Goal: Information Seeking & Learning: Learn about a topic

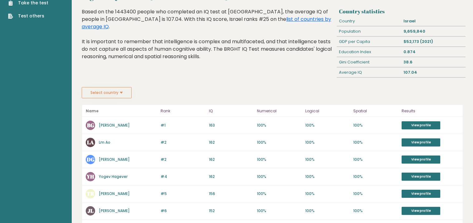
scroll to position [30, 0]
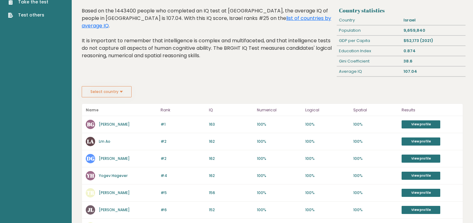
click at [105, 92] on button "Select country" at bounding box center [107, 91] width 50 height 11
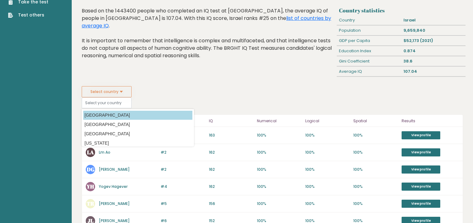
click at [108, 118] on option "[GEOGRAPHIC_DATA]" at bounding box center [137, 115] width 109 height 9
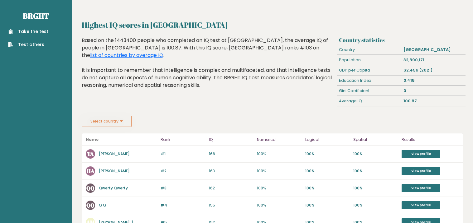
click at [95, 118] on button "Select country" at bounding box center [107, 121] width 50 height 11
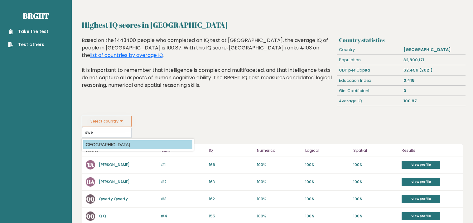
click at [103, 145] on option "[GEOGRAPHIC_DATA]" at bounding box center [137, 145] width 109 height 9
type input "[GEOGRAPHIC_DATA]"
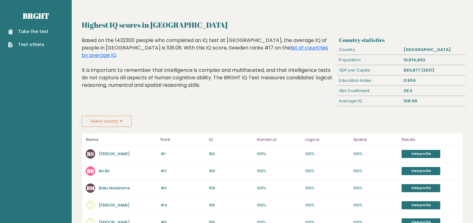
click at [100, 122] on button "Select country" at bounding box center [107, 121] width 50 height 11
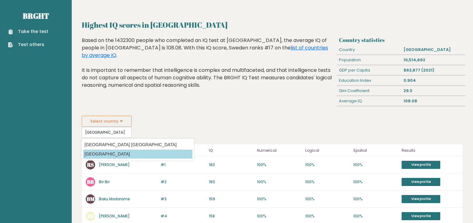
click at [114, 153] on option "[GEOGRAPHIC_DATA]" at bounding box center [137, 154] width 109 height 9
type input "[GEOGRAPHIC_DATA]"
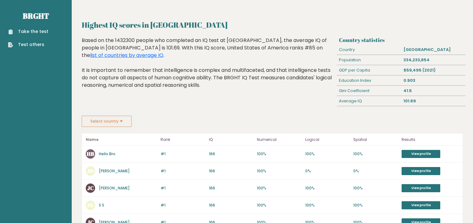
click at [111, 122] on button "Select country" at bounding box center [107, 121] width 50 height 11
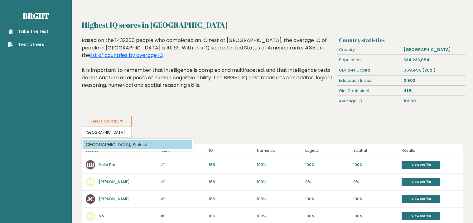
click at [123, 142] on option "[GEOGRAPHIC_DATA], State of" at bounding box center [137, 145] width 109 height 9
type input "[GEOGRAPHIC_DATA], State of"
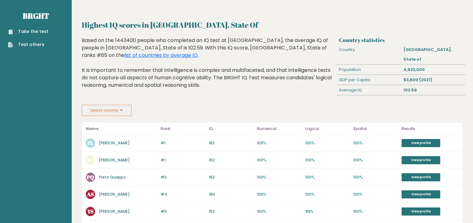
click at [92, 105] on button "Select country" at bounding box center [107, 110] width 50 height 11
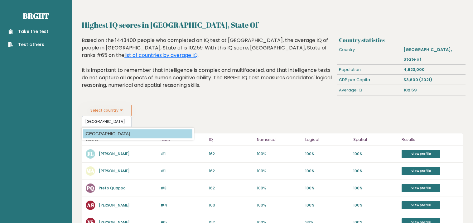
click at [131, 130] on option "[GEOGRAPHIC_DATA]" at bounding box center [137, 134] width 109 height 9
type input "[GEOGRAPHIC_DATA]"
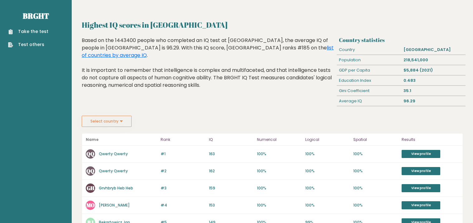
click at [131, 124] on button "Select country" at bounding box center [107, 121] width 50 height 11
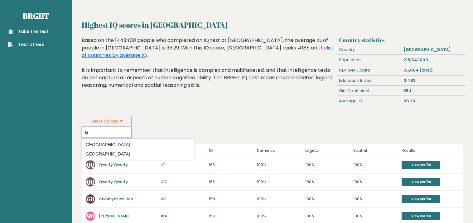
type input "k"
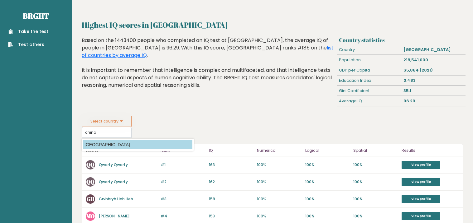
click at [88, 144] on option "[GEOGRAPHIC_DATA]" at bounding box center [137, 145] width 109 height 9
type input "[GEOGRAPHIC_DATA]"
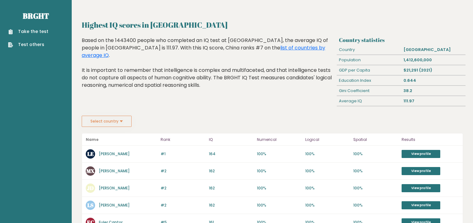
click at [105, 126] on button "Select country" at bounding box center [107, 121] width 50 height 11
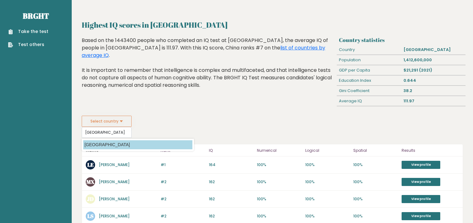
click at [92, 143] on option "[GEOGRAPHIC_DATA]" at bounding box center [137, 145] width 109 height 9
type input "[GEOGRAPHIC_DATA]"
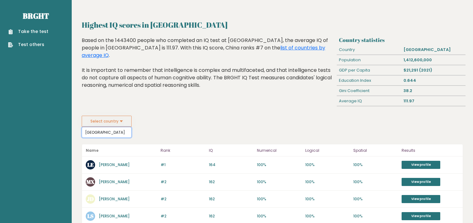
click at [100, 135] on input "[GEOGRAPHIC_DATA]" at bounding box center [107, 132] width 50 height 11
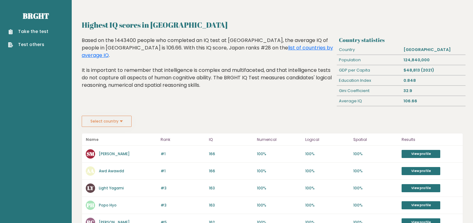
click at [127, 123] on button "Select country" at bounding box center [107, 121] width 50 height 11
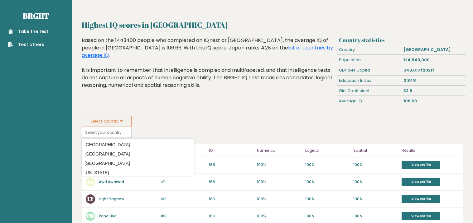
click at [127, 123] on button "Select country" at bounding box center [107, 121] width 50 height 11
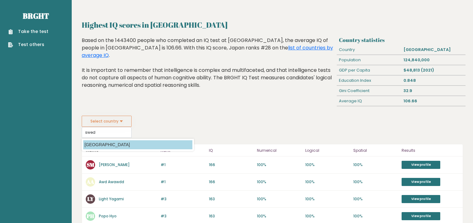
click at [97, 145] on option "[GEOGRAPHIC_DATA]" at bounding box center [137, 145] width 109 height 9
type input "[GEOGRAPHIC_DATA]"
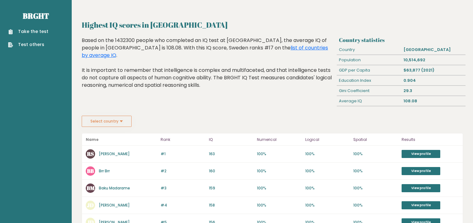
click at [112, 117] on button "Select country" at bounding box center [107, 121] width 50 height 11
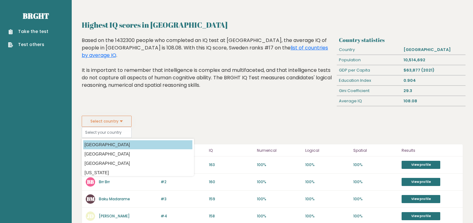
click at [102, 144] on option "[GEOGRAPHIC_DATA]" at bounding box center [137, 145] width 109 height 9
type input "[GEOGRAPHIC_DATA]"
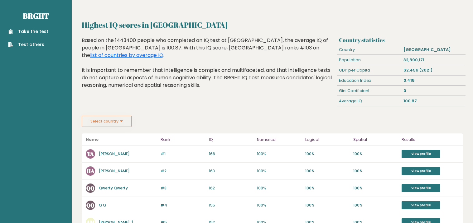
click at [117, 123] on button "Select country" at bounding box center [107, 121] width 50 height 11
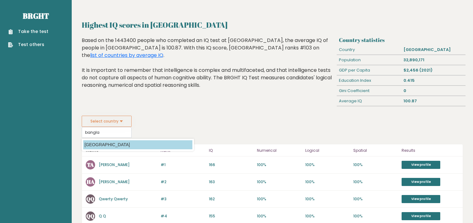
click at [98, 144] on option "[GEOGRAPHIC_DATA]" at bounding box center [137, 145] width 109 height 9
type input "[GEOGRAPHIC_DATA]"
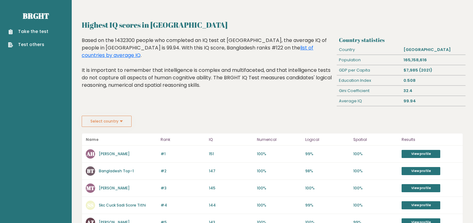
click at [102, 120] on button "Select country" at bounding box center [107, 121] width 50 height 11
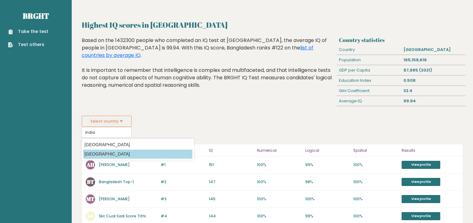
click at [97, 152] on option "[GEOGRAPHIC_DATA]" at bounding box center [137, 154] width 109 height 9
type input "[GEOGRAPHIC_DATA]"
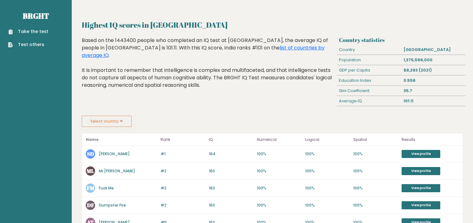
click at [120, 122] on button "Select country" at bounding box center [107, 121] width 50 height 11
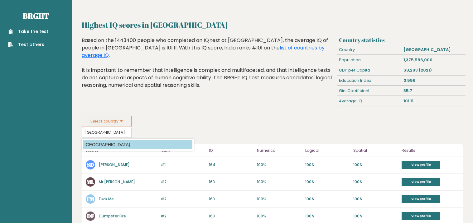
click at [88, 144] on option "[GEOGRAPHIC_DATA]" at bounding box center [137, 145] width 109 height 9
type input "[GEOGRAPHIC_DATA]"
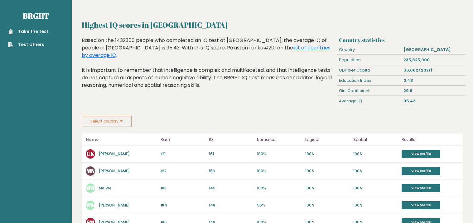
click at [110, 121] on button "Select country" at bounding box center [107, 121] width 50 height 11
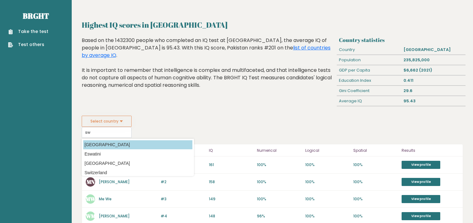
click at [105, 149] on option "[GEOGRAPHIC_DATA]" at bounding box center [137, 145] width 109 height 9
type input "[GEOGRAPHIC_DATA]"
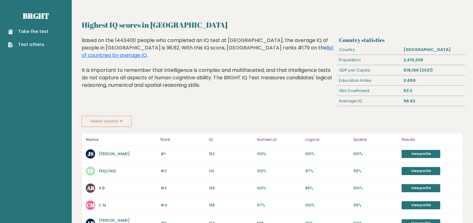
click at [116, 123] on button "Select country" at bounding box center [107, 121] width 50 height 11
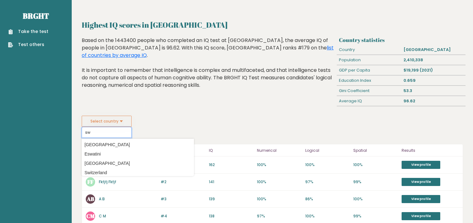
type input "s"
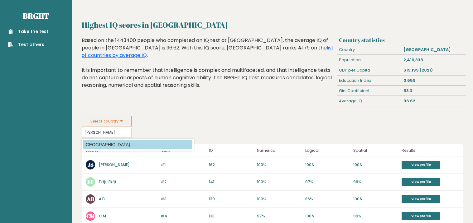
click at [91, 147] on option "[GEOGRAPHIC_DATA]" at bounding box center [137, 145] width 109 height 9
type input "[GEOGRAPHIC_DATA]"
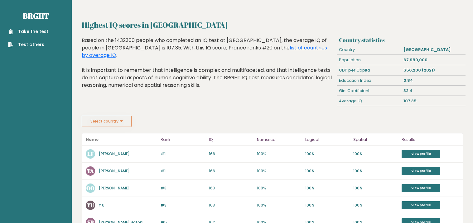
click at [107, 127] on button "Select country" at bounding box center [107, 121] width 50 height 11
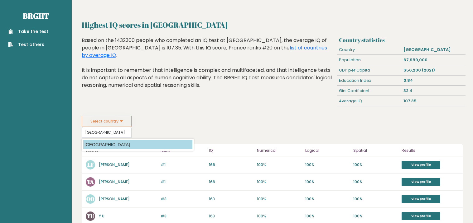
click at [107, 144] on option "[GEOGRAPHIC_DATA]" at bounding box center [137, 145] width 109 height 9
type input "[GEOGRAPHIC_DATA]"
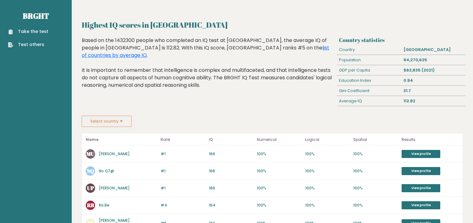
click at [125, 125] on button "Select country" at bounding box center [107, 121] width 50 height 11
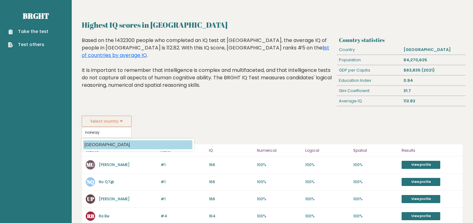
click at [103, 142] on option "[GEOGRAPHIC_DATA]" at bounding box center [137, 145] width 109 height 9
type input "[GEOGRAPHIC_DATA]"
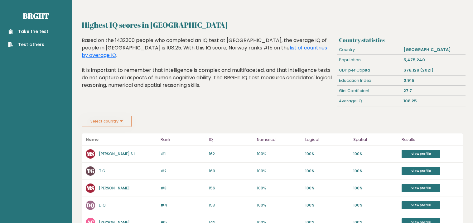
click at [100, 125] on button "Select country" at bounding box center [107, 121] width 50 height 11
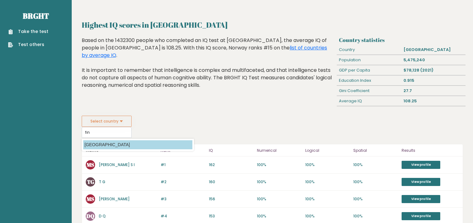
click at [95, 142] on option "[GEOGRAPHIC_DATA]" at bounding box center [137, 145] width 109 height 9
type input "[GEOGRAPHIC_DATA]"
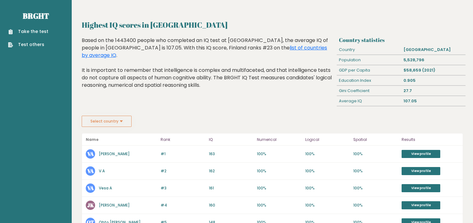
click at [102, 126] on button "Select country" at bounding box center [107, 121] width 50 height 11
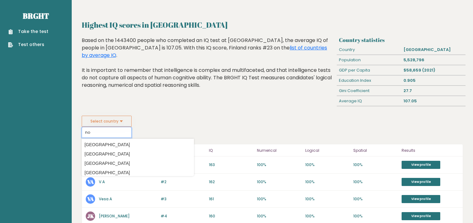
type input "n"
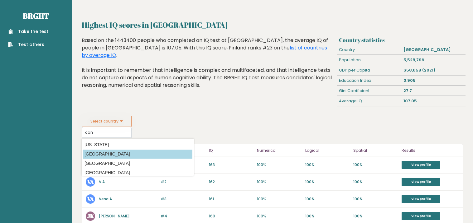
click at [97, 153] on option "[GEOGRAPHIC_DATA]" at bounding box center [137, 154] width 109 height 9
type input "[GEOGRAPHIC_DATA]"
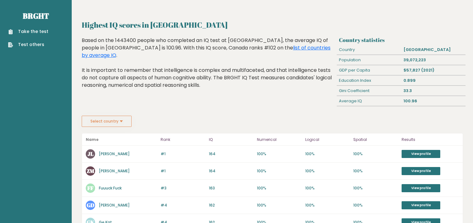
click at [129, 120] on button "Select country" at bounding box center [107, 121] width 50 height 11
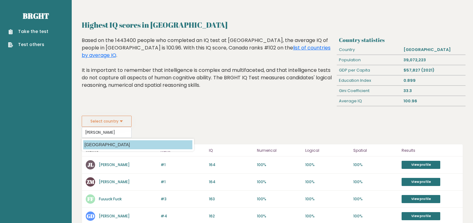
click at [95, 143] on option "[GEOGRAPHIC_DATA]" at bounding box center [137, 145] width 109 height 9
type input "[GEOGRAPHIC_DATA]"
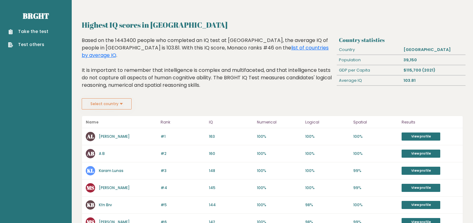
click at [111, 100] on button "Select country" at bounding box center [107, 103] width 50 height 11
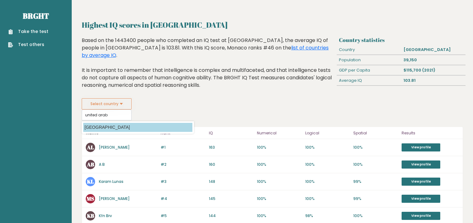
click at [108, 124] on option "[GEOGRAPHIC_DATA]" at bounding box center [137, 127] width 109 height 9
type input "[GEOGRAPHIC_DATA]"
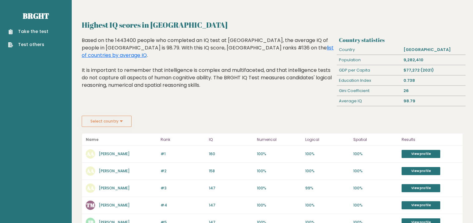
click at [117, 113] on div "Highest IQ scores in United Arab Emirates Based on the 1443400 people who compl…" at bounding box center [207, 76] width 257 height 79
click at [117, 115] on div "Highest IQ scores in United Arab Emirates Based on the 1443400 people who compl…" at bounding box center [207, 76] width 257 height 79
click at [119, 117] on button "Select country" at bounding box center [107, 121] width 50 height 11
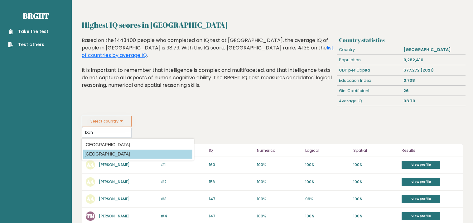
click at [99, 153] on option "[GEOGRAPHIC_DATA]" at bounding box center [137, 154] width 109 height 9
type input "[GEOGRAPHIC_DATA]"
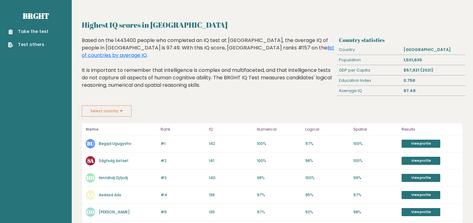
click at [122, 106] on button "Select country" at bounding box center [107, 111] width 50 height 11
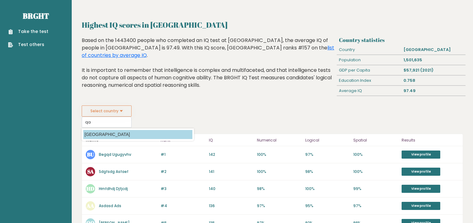
click at [89, 132] on option "[GEOGRAPHIC_DATA]" at bounding box center [137, 134] width 109 height 9
type input "[GEOGRAPHIC_DATA]"
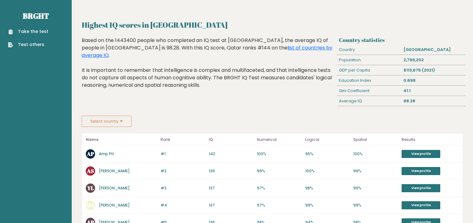
click at [104, 123] on button "Select country" at bounding box center [107, 121] width 50 height 11
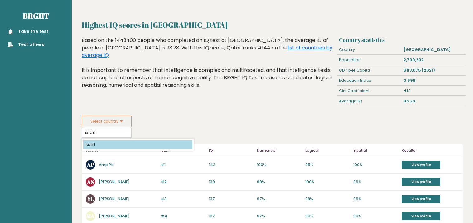
click at [95, 143] on option "Israel" at bounding box center [137, 145] width 109 height 9
type input "Israel"
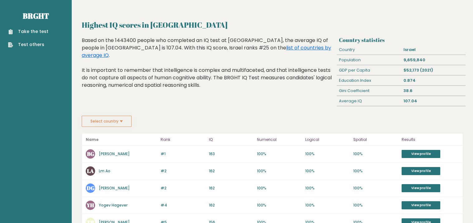
click at [121, 124] on button "Select country" at bounding box center [107, 121] width 50 height 11
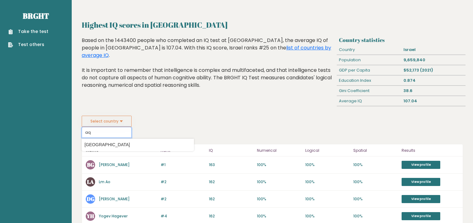
type input "a"
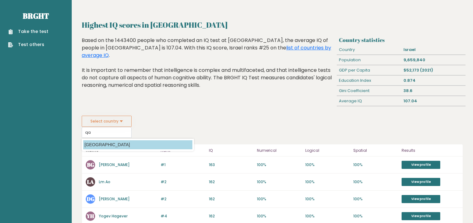
click at [91, 146] on option "[GEOGRAPHIC_DATA]" at bounding box center [137, 145] width 109 height 9
type input "[GEOGRAPHIC_DATA]"
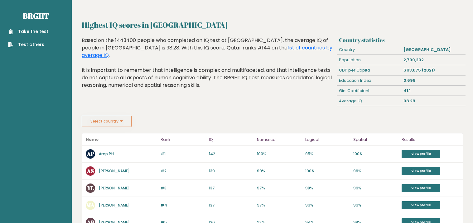
click at [106, 122] on button "Select country" at bounding box center [107, 121] width 50 height 11
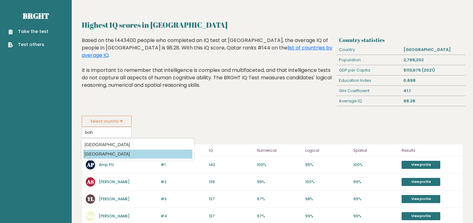
click at [95, 156] on option "[GEOGRAPHIC_DATA]" at bounding box center [137, 154] width 109 height 9
type input "[GEOGRAPHIC_DATA]"
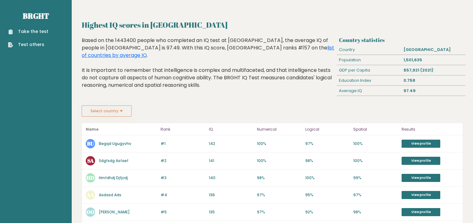
click at [103, 115] on button "Select country" at bounding box center [107, 111] width 50 height 11
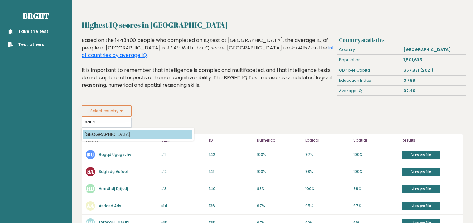
click at [118, 134] on option "[GEOGRAPHIC_DATA]" at bounding box center [137, 134] width 109 height 9
type input "[GEOGRAPHIC_DATA]"
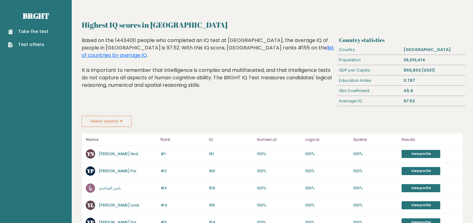
click at [100, 119] on button "Select country" at bounding box center [107, 121] width 50 height 11
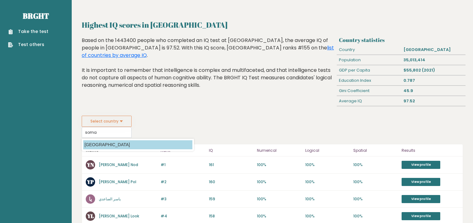
click at [98, 144] on option "[GEOGRAPHIC_DATA]" at bounding box center [137, 145] width 109 height 9
type input "[GEOGRAPHIC_DATA]"
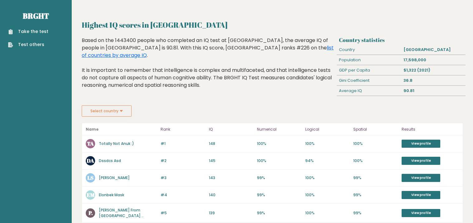
click at [117, 114] on button "Select country" at bounding box center [107, 111] width 50 height 11
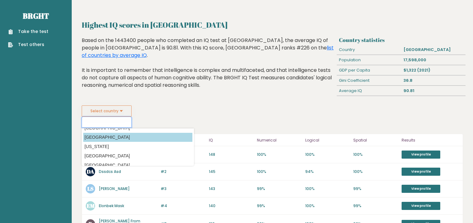
scroll to position [23, 0]
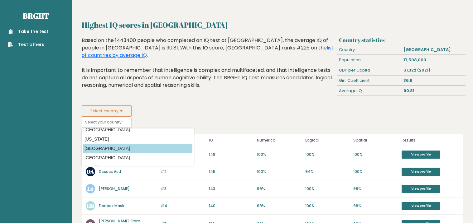
click at [98, 152] on option "[GEOGRAPHIC_DATA]" at bounding box center [137, 148] width 109 height 9
type input "[GEOGRAPHIC_DATA]"
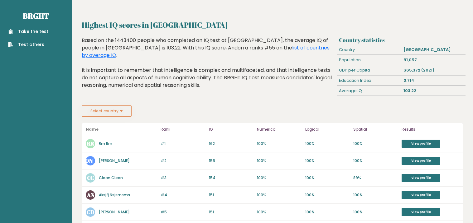
click at [103, 115] on button "Select country" at bounding box center [107, 111] width 50 height 11
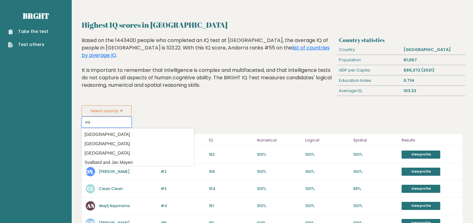
type input "v"
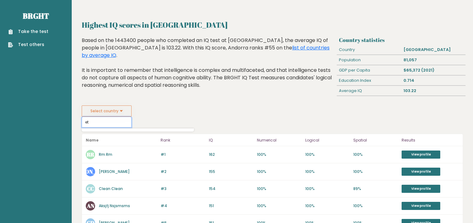
type input "e"
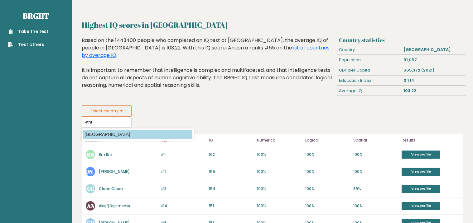
click at [102, 132] on option "[GEOGRAPHIC_DATA]" at bounding box center [137, 134] width 109 height 9
type input "[GEOGRAPHIC_DATA]"
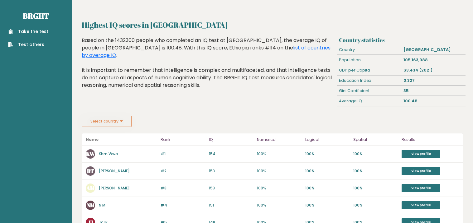
click at [106, 121] on button "Select country" at bounding box center [107, 121] width 50 height 11
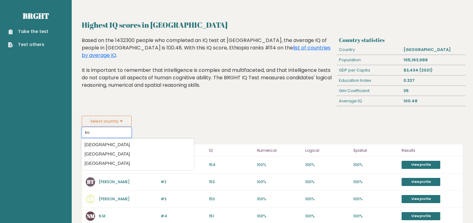
type input "k"
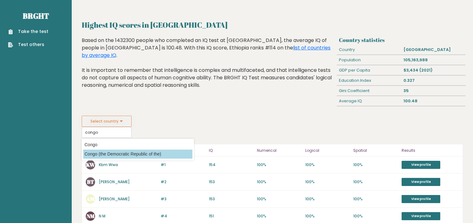
click at [104, 153] on option "Congo (the Democratic Republic of the)" at bounding box center [137, 154] width 109 height 9
type input "Congo (the Democratic Republic of the)"
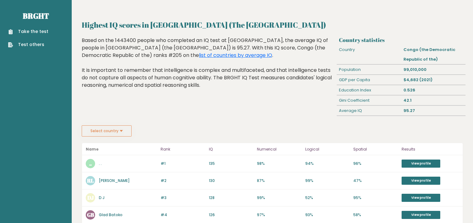
click at [120, 135] on button "Select country" at bounding box center [107, 131] width 50 height 11
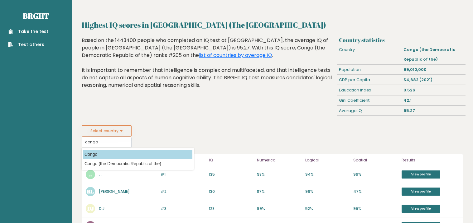
click at [107, 152] on option "Congo" at bounding box center [137, 154] width 109 height 9
type input "Congo"
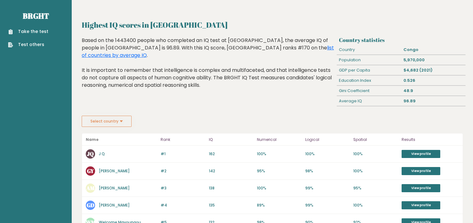
click at [118, 125] on button "Select country" at bounding box center [107, 121] width 50 height 11
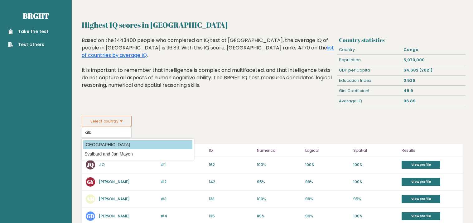
click at [104, 146] on option "[GEOGRAPHIC_DATA]" at bounding box center [137, 145] width 109 height 9
type input "[GEOGRAPHIC_DATA]"
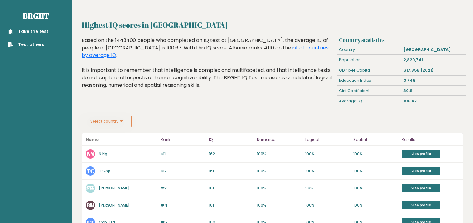
click at [100, 125] on button "Select country" at bounding box center [107, 121] width 50 height 11
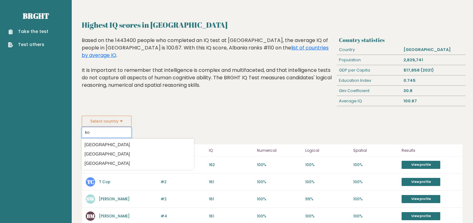
type input "k"
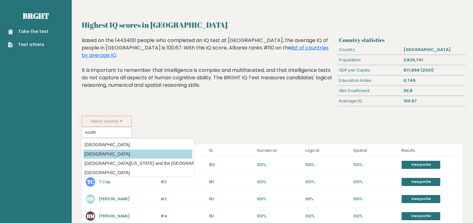
click at [86, 158] on option "[GEOGRAPHIC_DATA]" at bounding box center [137, 154] width 109 height 9
type input "[GEOGRAPHIC_DATA]"
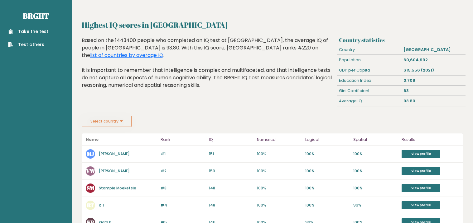
click at [112, 125] on button "Select country" at bounding box center [107, 121] width 50 height 11
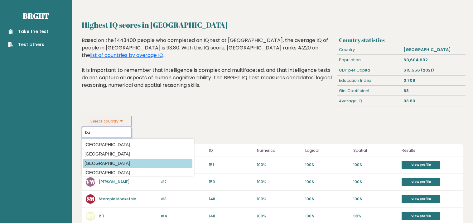
scroll to position [3, 0]
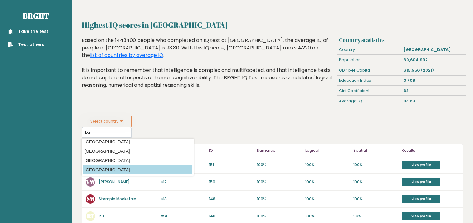
click at [106, 170] on option "[GEOGRAPHIC_DATA]" at bounding box center [137, 170] width 109 height 9
type input "[GEOGRAPHIC_DATA]"
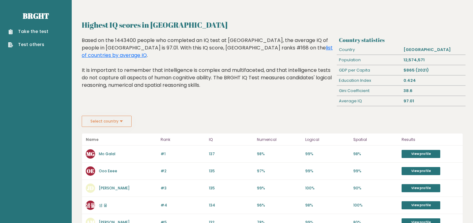
click at [110, 120] on button "Select country" at bounding box center [107, 121] width 50 height 11
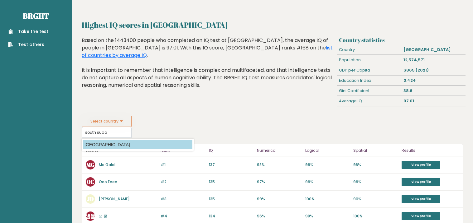
click at [96, 144] on option "South Sudan" at bounding box center [137, 145] width 109 height 9
type input "South Sudan"
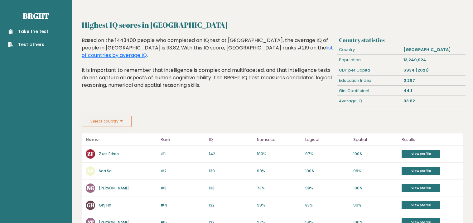
click at [26, 31] on link "Take the test" at bounding box center [28, 31] width 40 height 7
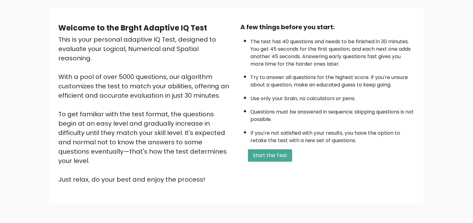
scroll to position [37, 0]
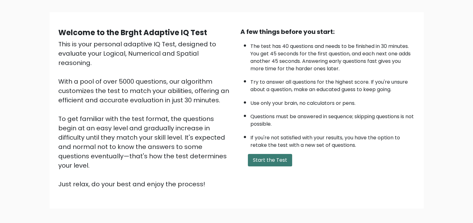
click at [275, 166] on button "Start the Test" at bounding box center [270, 160] width 44 height 12
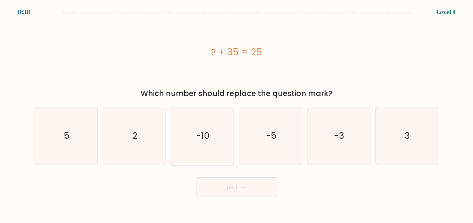
click at [214, 145] on icon "-10" at bounding box center [202, 136] width 58 height 58
click at [237, 115] on input "c. -10" at bounding box center [237, 113] width 0 height 3
radio input "true"
click at [227, 181] on button "Next" at bounding box center [236, 188] width 81 height 20
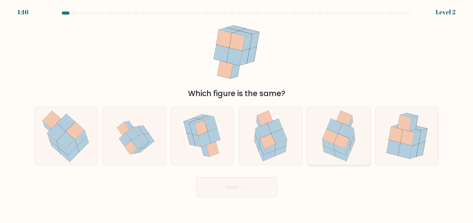
click at [354, 143] on icon at bounding box center [338, 136] width 45 height 58
click at [237, 115] on input "e." at bounding box center [237, 113] width 0 height 3
radio input "true"
click at [237, 195] on button "Next" at bounding box center [236, 188] width 81 height 20
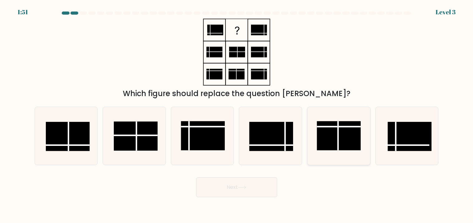
click at [346, 126] on rect at bounding box center [339, 136] width 44 height 29
click at [237, 115] on input "e." at bounding box center [237, 113] width 0 height 3
radio input "true"
click at [245, 195] on button "Next" at bounding box center [236, 188] width 81 height 20
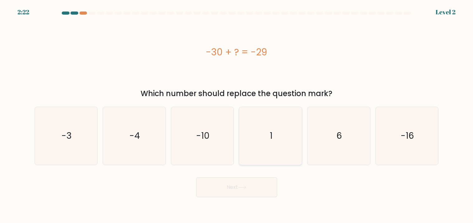
click at [286, 152] on icon "1" at bounding box center [271, 136] width 58 height 58
click at [237, 115] on input "d. 1" at bounding box center [237, 113] width 0 height 3
radio input "true"
click at [244, 191] on button "Next" at bounding box center [236, 188] width 81 height 20
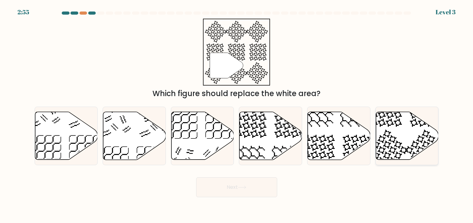
click at [396, 134] on icon at bounding box center [407, 136] width 63 height 48
click at [237, 115] on input "f." at bounding box center [237, 113] width 0 height 3
radio input "true"
click at [239, 194] on button "Next" at bounding box center [236, 188] width 81 height 20
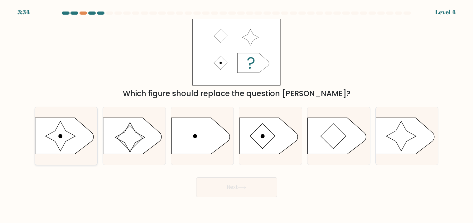
click at [54, 139] on icon at bounding box center [60, 137] width 30 height 30
click at [237, 115] on input "a." at bounding box center [237, 113] width 0 height 3
radio input "true"
click at [245, 187] on icon at bounding box center [242, 187] width 8 height 3
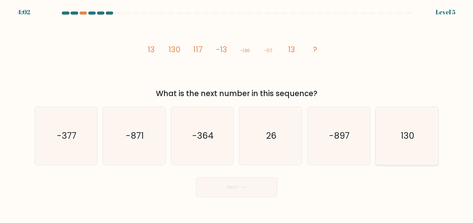
click at [390, 139] on icon "130" at bounding box center [407, 136] width 58 height 58
click at [237, 115] on input "f. 130" at bounding box center [237, 113] width 0 height 3
radio input "true"
click at [248, 184] on button "Next" at bounding box center [236, 188] width 81 height 20
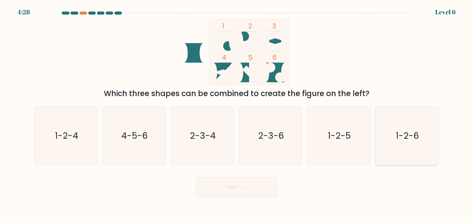
click at [403, 141] on text "1-2-6" at bounding box center [407, 136] width 23 height 12
click at [237, 115] on input "f. 1-2-6" at bounding box center [237, 113] width 0 height 3
radio input "true"
click at [236, 190] on button "Next" at bounding box center [236, 188] width 81 height 20
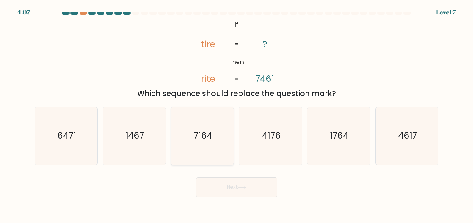
click at [212, 141] on icon "7164" at bounding box center [202, 136] width 58 height 58
click at [237, 115] on input "c. 7164" at bounding box center [237, 113] width 0 height 3
radio input "true"
click at [247, 193] on button "Next" at bounding box center [236, 188] width 81 height 20
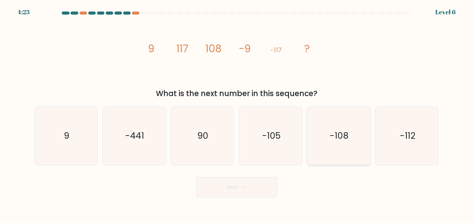
click at [333, 130] on icon "-108" at bounding box center [338, 136] width 58 height 58
click at [237, 115] on input "e. -108" at bounding box center [237, 113] width 0 height 3
radio input "true"
click at [238, 193] on button "Next" at bounding box center [236, 188] width 81 height 20
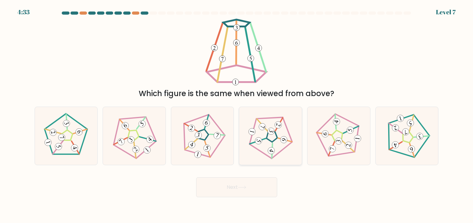
click at [264, 160] on div at bounding box center [270, 136] width 63 height 59
click at [237, 115] on input "d." at bounding box center [237, 113] width 0 height 3
radio input "true"
click at [237, 194] on button "Next" at bounding box center [236, 188] width 81 height 20
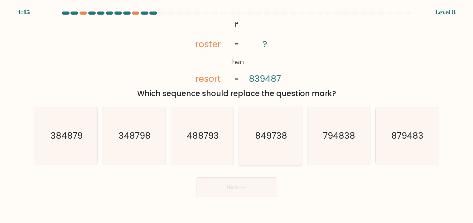
click at [286, 139] on text "849738" at bounding box center [271, 136] width 32 height 12
click at [237, 115] on input "d. 849738" at bounding box center [237, 113] width 0 height 3
radio input "true"
click at [228, 187] on button "Next" at bounding box center [236, 188] width 81 height 20
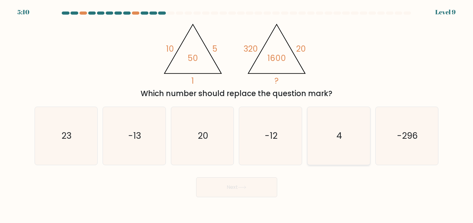
click at [308, 149] on div "4" at bounding box center [338, 136] width 63 height 59
click at [237, 115] on input "e. 4" at bounding box center [237, 113] width 0 height 3
radio input "true"
click at [237, 184] on button "Next" at bounding box center [236, 188] width 81 height 20
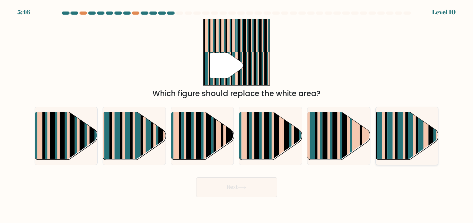
click at [392, 144] on rect at bounding box center [393, 142] width 2 height 62
click at [237, 115] on input "f." at bounding box center [237, 113] width 0 height 3
radio input "true"
click at [259, 186] on button "Next" at bounding box center [236, 188] width 81 height 20
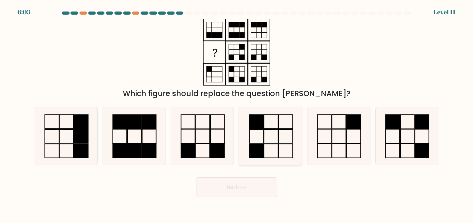
click at [257, 137] on icon at bounding box center [271, 136] width 58 height 58
click at [237, 115] on input "d." at bounding box center [237, 113] width 0 height 3
radio input "true"
click at [251, 188] on button "Next" at bounding box center [236, 188] width 81 height 20
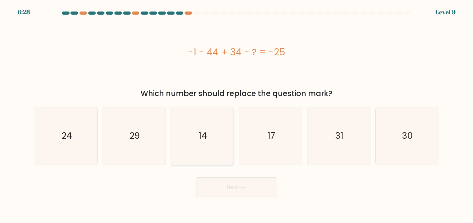
click at [224, 125] on icon "14" at bounding box center [202, 136] width 58 height 58
click at [237, 115] on input "c. 14" at bounding box center [237, 113] width 0 height 3
radio input "true"
click at [243, 189] on icon at bounding box center [242, 187] width 8 height 3
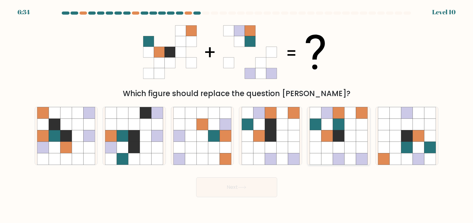
click at [347, 121] on icon at bounding box center [350, 125] width 12 height 12
click at [237, 115] on input "e." at bounding box center [237, 113] width 0 height 3
radio input "true"
click at [229, 184] on button "Next" at bounding box center [236, 188] width 81 height 20
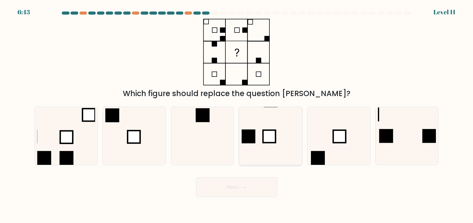
click at [253, 138] on rect at bounding box center [248, 137] width 14 height 14
click at [237, 115] on input "d." at bounding box center [237, 113] width 0 height 3
radio input "true"
click at [252, 187] on button "Next" at bounding box center [236, 188] width 81 height 20
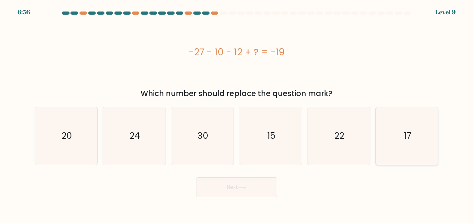
click at [398, 136] on icon "17" at bounding box center [407, 136] width 58 height 58
click at [237, 115] on input "f. 17" at bounding box center [237, 113] width 0 height 3
radio input "true"
click at [246, 186] on icon at bounding box center [242, 187] width 8 height 3
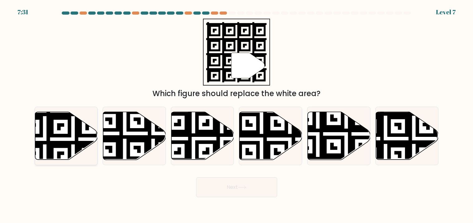
click at [68, 137] on icon at bounding box center [44, 110] width 113 height 113
click at [237, 115] on input "a." at bounding box center [237, 113] width 0 height 3
radio input "true"
click at [228, 190] on button "Next" at bounding box center [236, 188] width 81 height 20
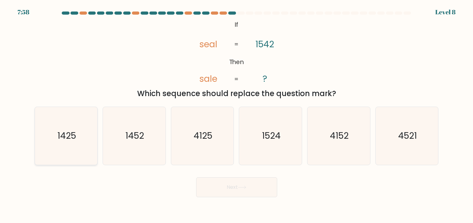
click at [77, 142] on icon "1425" at bounding box center [66, 136] width 58 height 58
click at [237, 115] on input "a. 1425" at bounding box center [237, 113] width 0 height 3
radio input "true"
click at [229, 182] on button "Next" at bounding box center [236, 188] width 81 height 20
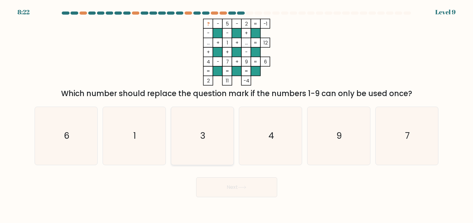
click at [211, 112] on icon "3" at bounding box center [202, 136] width 58 height 58
click at [237, 112] on input "c. 3" at bounding box center [237, 113] width 0 height 3
radio input "true"
click at [253, 193] on button "Next" at bounding box center [236, 188] width 81 height 20
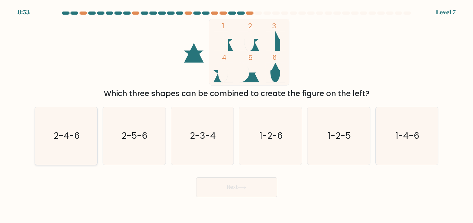
click at [83, 140] on icon "2-4-6" at bounding box center [66, 136] width 58 height 58
click at [237, 115] on input "a. 2-4-6" at bounding box center [237, 113] width 0 height 3
radio input "true"
click at [226, 191] on button "Next" at bounding box center [236, 188] width 81 height 20
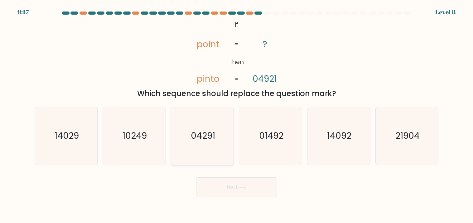
click at [198, 141] on text "04291" at bounding box center [203, 136] width 24 height 12
click at [237, 115] on input "c. 04291" at bounding box center [237, 113] width 0 height 3
radio input "true"
click at [253, 189] on button "Next" at bounding box center [236, 188] width 81 height 20
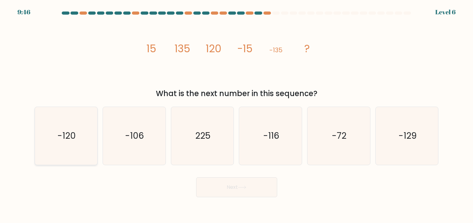
click at [93, 143] on icon "-120" at bounding box center [66, 136] width 58 height 58
click at [237, 115] on input "a. -120" at bounding box center [237, 113] width 0 height 3
radio input "true"
click at [237, 186] on button "Next" at bounding box center [236, 188] width 81 height 20
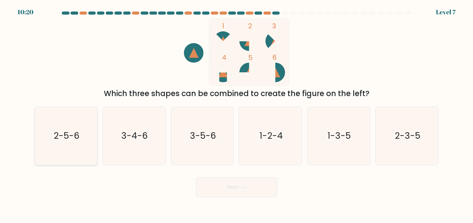
click at [57, 149] on icon "2-5-6" at bounding box center [66, 136] width 58 height 58
click at [237, 115] on input "a. 2-5-6" at bounding box center [237, 113] width 0 height 3
radio input "true"
click at [236, 185] on button "Next" at bounding box center [236, 188] width 81 height 20
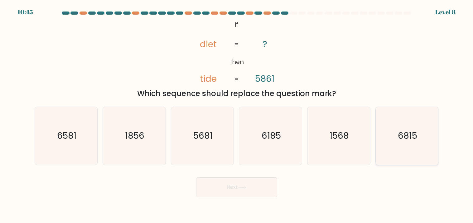
click at [418, 144] on icon "6815" at bounding box center [407, 136] width 58 height 58
click at [237, 115] on input "f. 6815" at bounding box center [237, 113] width 0 height 3
radio input "true"
click at [241, 186] on icon at bounding box center [242, 187] width 8 height 3
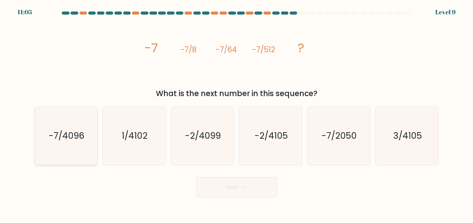
click at [66, 147] on icon "-7/4096" at bounding box center [66, 136] width 58 height 58
click at [237, 115] on input "a. -7/4096" at bounding box center [237, 113] width 0 height 3
radio input "true"
click at [237, 187] on button "Next" at bounding box center [236, 188] width 81 height 20
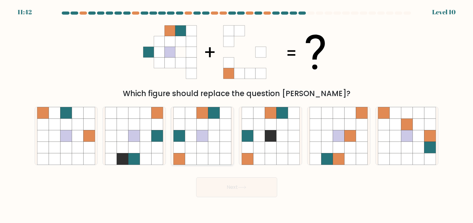
click at [201, 154] on icon at bounding box center [203, 160] width 12 height 12
click at [237, 115] on input "c." at bounding box center [237, 113] width 0 height 3
radio input "true"
click at [212, 136] on icon at bounding box center [214, 137] width 12 height 12
click at [237, 115] on input "c." at bounding box center [237, 113] width 0 height 3
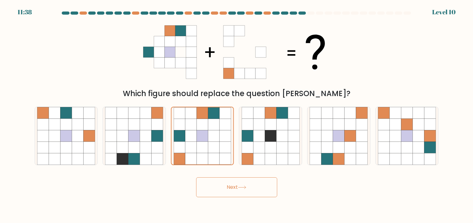
click at [242, 185] on button "Next" at bounding box center [236, 188] width 81 height 20
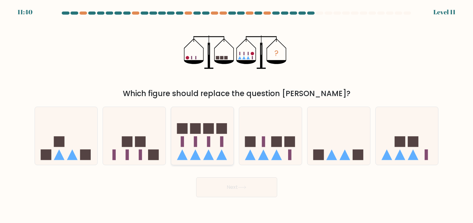
click at [201, 128] on icon at bounding box center [202, 136] width 63 height 52
click at [237, 115] on input "c." at bounding box center [237, 113] width 0 height 3
radio input "true"
click at [268, 133] on icon at bounding box center [270, 136] width 63 height 52
click at [237, 115] on input "d." at bounding box center [237, 113] width 0 height 3
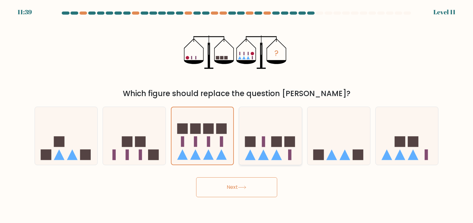
radio input "true"
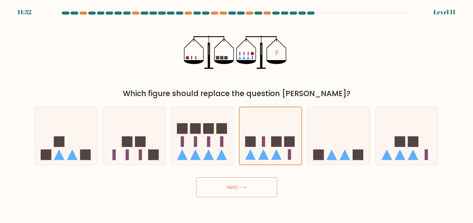
click at [236, 193] on button "Next" at bounding box center [236, 188] width 81 height 20
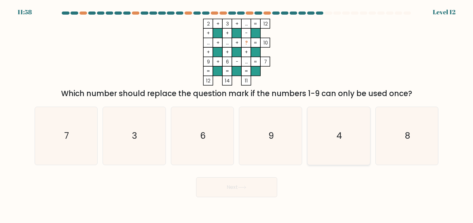
click at [345, 143] on icon "4" at bounding box center [338, 136] width 58 height 58
click at [237, 115] on input "e. 4" at bounding box center [237, 113] width 0 height 3
radio input "true"
click at [240, 188] on icon at bounding box center [242, 187] width 8 height 3
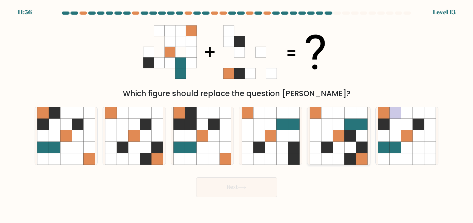
click at [330, 149] on icon at bounding box center [327, 148] width 12 height 12
click at [237, 115] on input "e." at bounding box center [237, 113] width 0 height 3
radio input "true"
click at [231, 188] on button "Next" at bounding box center [236, 188] width 81 height 20
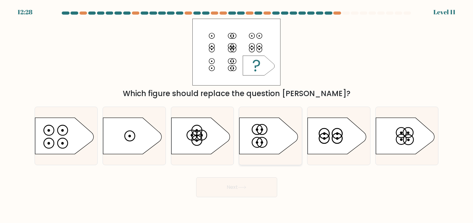
click at [283, 132] on icon at bounding box center [268, 136] width 59 height 36
click at [237, 115] on input "d." at bounding box center [237, 113] width 0 height 3
radio input "true"
click at [73, 141] on icon at bounding box center [64, 136] width 59 height 36
click at [237, 115] on input "a." at bounding box center [237, 113] width 0 height 3
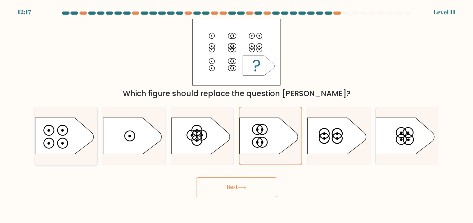
radio input "true"
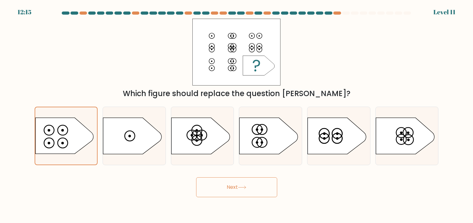
click at [219, 185] on button "Next" at bounding box center [236, 188] width 81 height 20
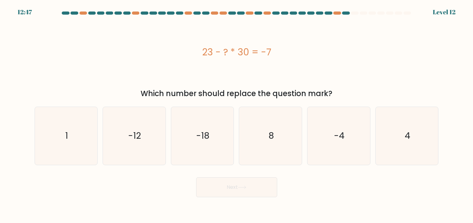
click at [232, 166] on form "a. 1" at bounding box center [236, 105] width 473 height 186
click at [208, 149] on icon "-18" at bounding box center [202, 136] width 58 height 58
click at [237, 115] on input "c. -18" at bounding box center [237, 113] width 0 height 3
radio input "true"
click at [243, 188] on icon at bounding box center [242, 187] width 8 height 3
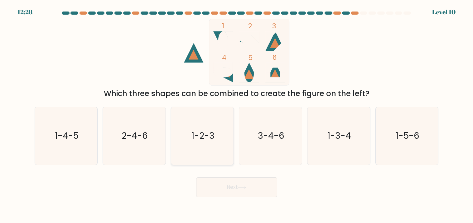
click at [204, 147] on icon "1-2-3" at bounding box center [202, 136] width 58 height 58
click at [237, 115] on input "c. 1-2-3" at bounding box center [237, 113] width 0 height 3
radio input "true"
click at [231, 192] on button "Next" at bounding box center [236, 188] width 81 height 20
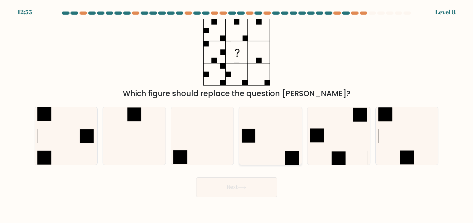
click at [272, 143] on icon at bounding box center [271, 136] width 58 height 58
click at [237, 115] on input "d." at bounding box center [237, 113] width 0 height 3
radio input "true"
click at [249, 184] on button "Next" at bounding box center [236, 188] width 81 height 20
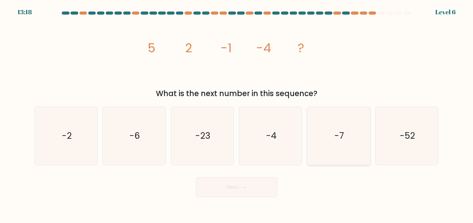
click at [337, 144] on icon "-7" at bounding box center [338, 136] width 58 height 58
click at [237, 115] on input "e. -7" at bounding box center [237, 113] width 0 height 3
radio input "true"
click at [239, 190] on button "Next" at bounding box center [236, 188] width 81 height 20
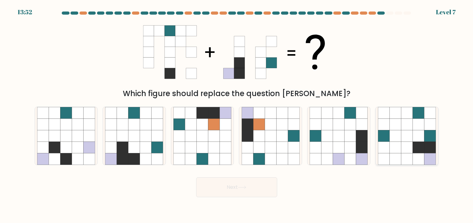
click at [393, 146] on icon at bounding box center [396, 148] width 12 height 12
click at [237, 115] on input "f." at bounding box center [237, 113] width 0 height 3
radio input "true"
click at [144, 155] on icon at bounding box center [146, 160] width 12 height 12
click at [237, 115] on input "b." at bounding box center [237, 113] width 0 height 3
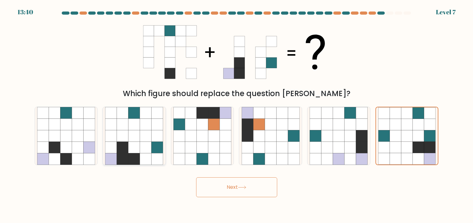
radio input "true"
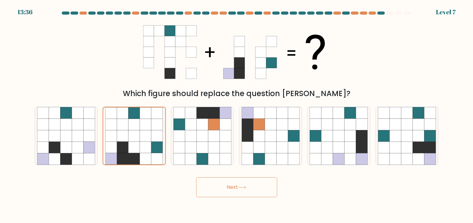
click at [234, 190] on button "Next" at bounding box center [236, 188] width 81 height 20
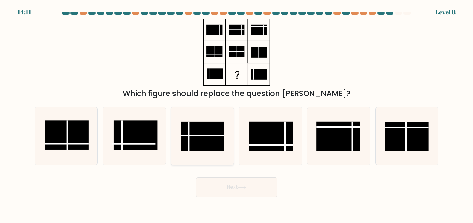
click at [208, 151] on icon at bounding box center [202, 136] width 58 height 58
click at [237, 115] on input "c." at bounding box center [237, 113] width 0 height 3
radio input "true"
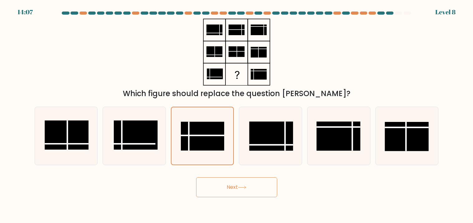
click at [250, 194] on button "Next" at bounding box center [236, 188] width 81 height 20
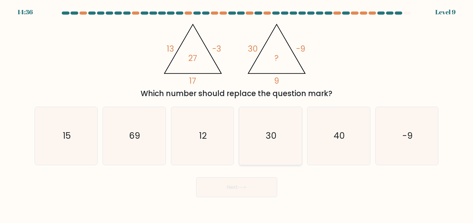
click at [251, 152] on icon "30" at bounding box center [271, 136] width 58 height 58
click at [237, 115] on input "d. 30" at bounding box center [237, 113] width 0 height 3
radio input "true"
click at [252, 194] on button "Next" at bounding box center [236, 188] width 81 height 20
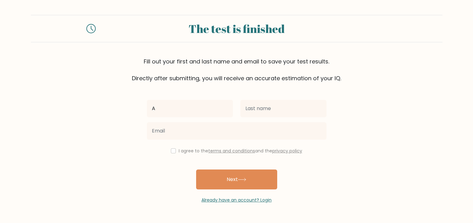
type input "A"
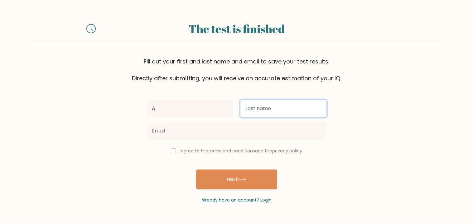
click at [298, 106] on input "text" at bounding box center [283, 108] width 86 height 17
type input "B"
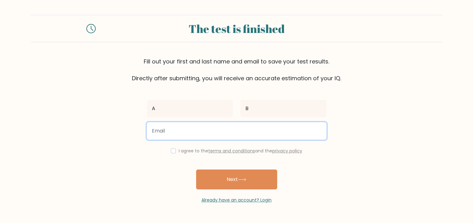
click at [235, 133] on input "email" at bounding box center [237, 130] width 180 height 17
type input "arnebjornstrom@gmail.com"
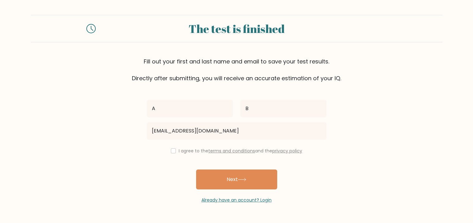
click at [176, 152] on div "I agree to the terms and conditions and the privacy policy" at bounding box center [236, 150] width 187 height 7
click at [175, 151] on div "I agree to the terms and conditions and the privacy policy" at bounding box center [236, 150] width 187 height 7
click at [173, 151] on input "checkbox" at bounding box center [173, 151] width 5 height 5
checkbox input "true"
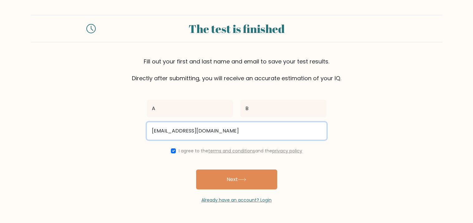
click at [258, 127] on input "arnebjornstrom@gmail.com" at bounding box center [237, 130] width 180 height 17
type input "a"
type input "d"
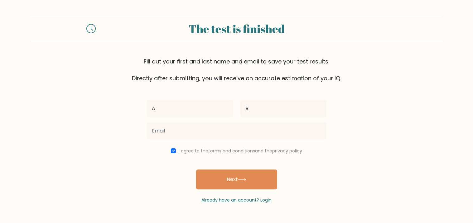
click at [372, 159] on form "The test is finished Fill out your first and last name and email to save your t…" at bounding box center [236, 109] width 473 height 189
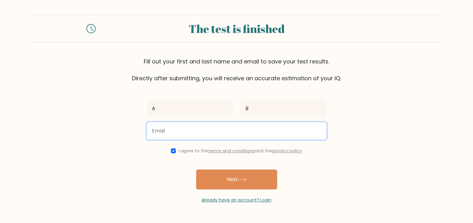
click at [227, 127] on input "email" at bounding box center [237, 130] width 180 height 17
type input "a"
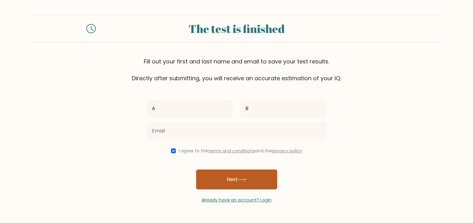
click at [230, 176] on button "Next" at bounding box center [236, 180] width 81 height 20
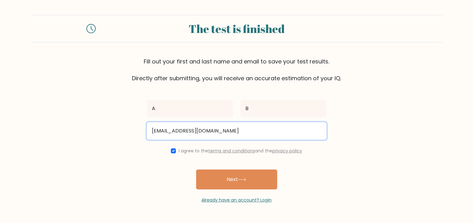
click at [174, 128] on input "dag.jade@vrsdjursholm.vrskolor.se" at bounding box center [237, 130] width 180 height 17
type input "dag.jade-27@vrsdjursholm.vrskolor.se"
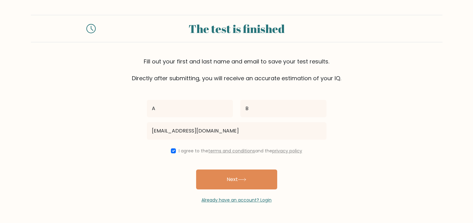
click at [355, 183] on form "The test is finished Fill out your first and last name and email to save your t…" at bounding box center [236, 109] width 473 height 189
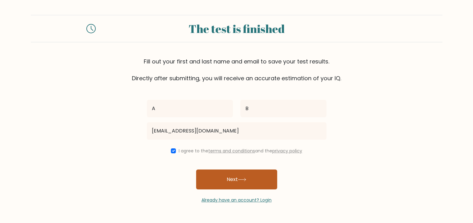
click at [264, 182] on button "Next" at bounding box center [236, 180] width 81 height 20
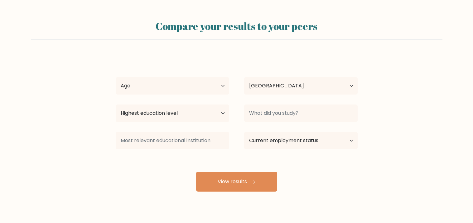
select select "SE"
click at [168, 88] on select "Age Under [DEMOGRAPHIC_DATA] [DEMOGRAPHIC_DATA] [DEMOGRAPHIC_DATA] [DEMOGRAPHIC…" at bounding box center [172, 85] width 113 height 17
select select "min_18"
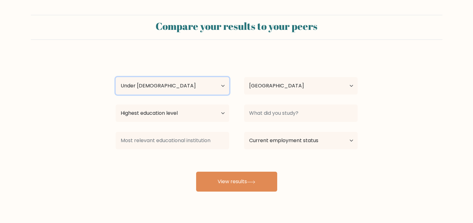
click at [116, 77] on select "Age Under [DEMOGRAPHIC_DATA] [DEMOGRAPHIC_DATA] [DEMOGRAPHIC_DATA] [DEMOGRAPHIC…" at bounding box center [172, 85] width 113 height 17
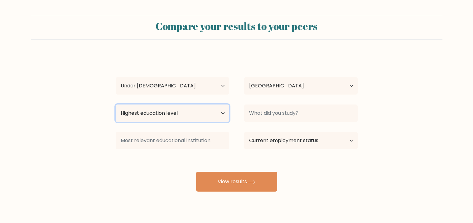
click at [177, 113] on select "Highest education level No schooling Primary Lower Secondary Upper Secondary Oc…" at bounding box center [172, 113] width 113 height 17
click at [116, 105] on select "Highest education level No schooling Primary Lower Secondary Upper Secondary Oc…" at bounding box center [172, 113] width 113 height 17
click at [177, 117] on select "Highest education level No schooling Primary Lower Secondary Upper Secondary Oc…" at bounding box center [172, 113] width 113 height 17
click at [116, 105] on select "Highest education level No schooling Primary Lower Secondary Upper Secondary Oc…" at bounding box center [172, 113] width 113 height 17
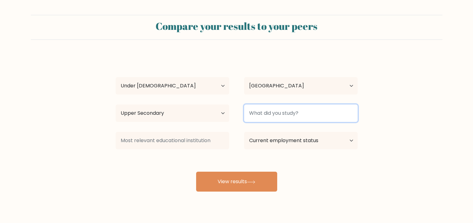
click at [274, 111] on input at bounding box center [300, 113] width 113 height 17
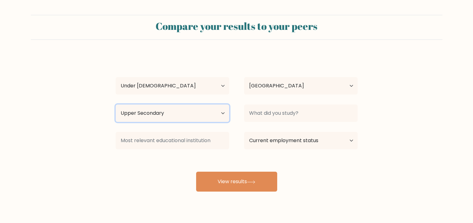
click at [158, 116] on select "Highest education level No schooling Primary Lower Secondary Upper Secondary Oc…" at bounding box center [172, 113] width 113 height 17
click at [116, 105] on select "Highest education level No schooling Primary Lower Secondary Upper Secondary Oc…" at bounding box center [172, 113] width 113 height 17
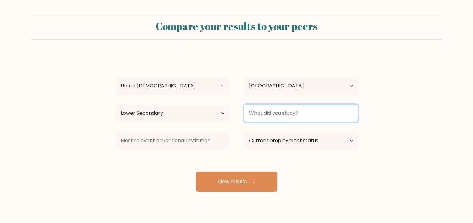
click at [257, 113] on input at bounding box center [300, 113] width 113 height 17
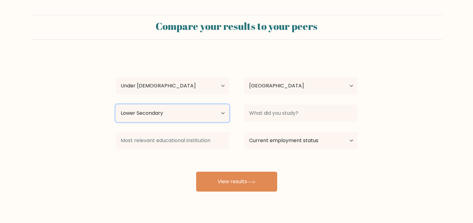
click at [200, 118] on select "Highest education level No schooling Primary Lower Secondary Upper Secondary Oc…" at bounding box center [172, 113] width 113 height 17
select select "upper_secondary"
click at [116, 105] on select "Highest education level No schooling Primary Lower Secondary Upper Secondary Oc…" at bounding box center [172, 113] width 113 height 17
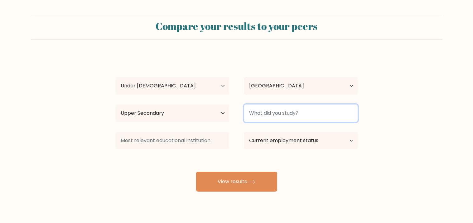
click at [290, 118] on input at bounding box center [300, 113] width 113 height 17
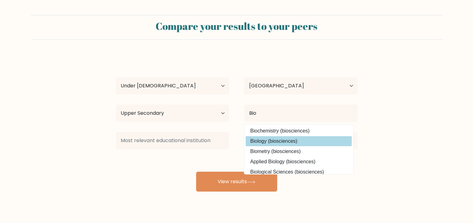
click at [292, 141] on option "Biology (biosciences)" at bounding box center [299, 142] width 106 height 10
type input "Biology"
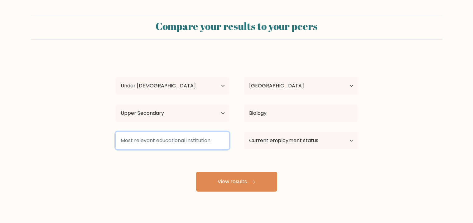
click at [206, 143] on input at bounding box center [172, 140] width 113 height 17
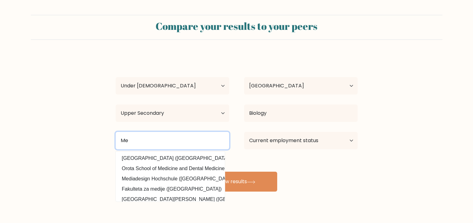
type input "M"
type input "k"
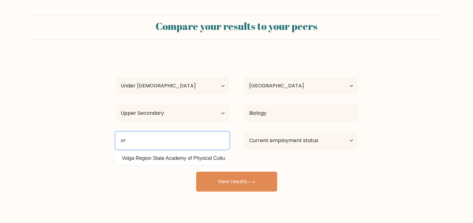
type input "v"
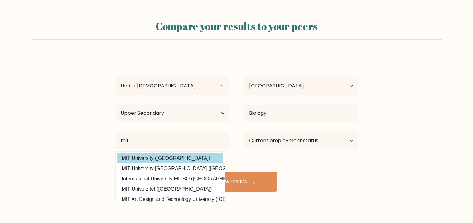
click at [181, 161] on option "MIT University ([GEOGRAPHIC_DATA])" at bounding box center [170, 159] width 106 height 10
type input "MIT University"
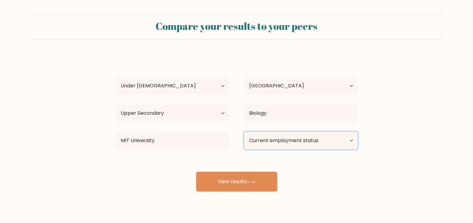
click at [338, 139] on select "Current employment status Employed Student Retired Other / prefer not to answer" at bounding box center [300, 140] width 113 height 17
select select "student"
click at [244, 132] on select "Current employment status Employed Student Retired Other / prefer not to answer" at bounding box center [300, 140] width 113 height 17
click at [336, 142] on select "Current employment status Employed Student Retired Other / prefer not to answer" at bounding box center [300, 140] width 113 height 17
click at [329, 135] on select "Current employment status Employed Student Retired Other / prefer not to answer" at bounding box center [300, 140] width 113 height 17
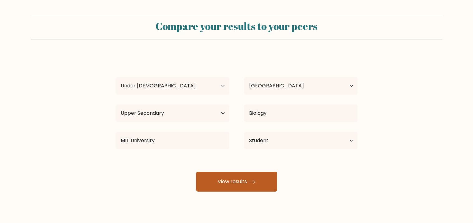
click at [249, 183] on icon at bounding box center [251, 182] width 8 height 3
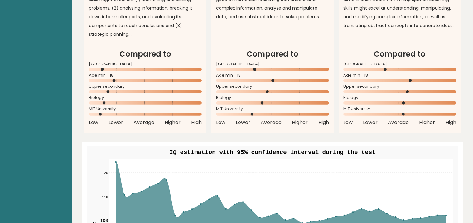
scroll to position [608, 0]
